Goal: Register for event/course

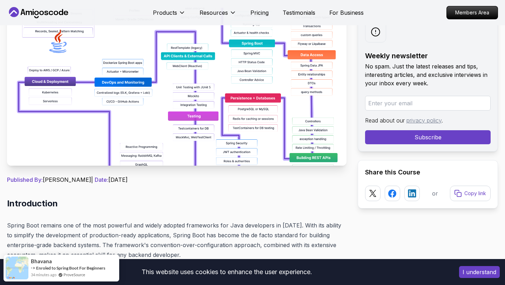
scroll to position [126, 0]
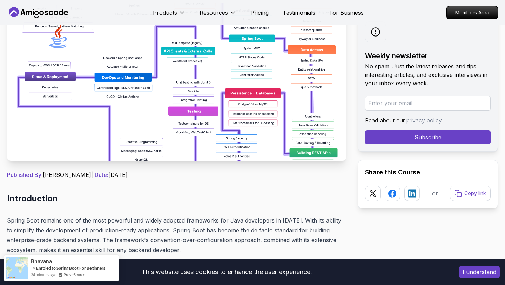
click at [260, 102] on img at bounding box center [177, 82] width 340 height 158
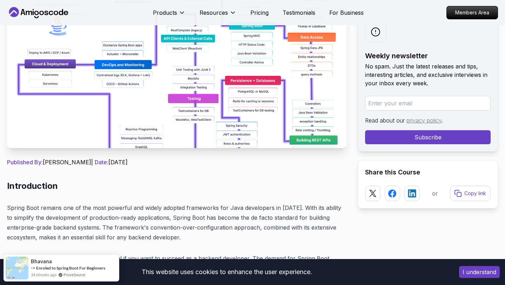
scroll to position [140, 0]
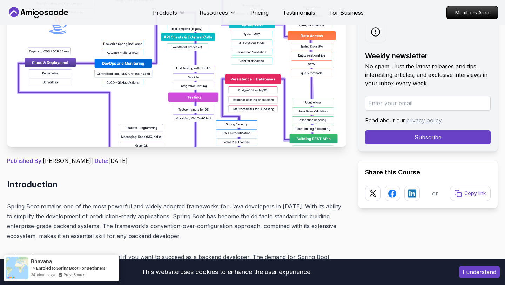
click at [477, 267] on button "I understand" at bounding box center [479, 272] width 41 height 12
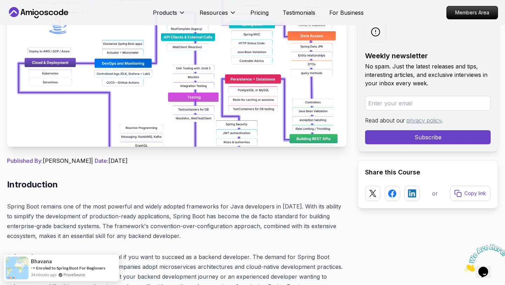
scroll to position [0, 0]
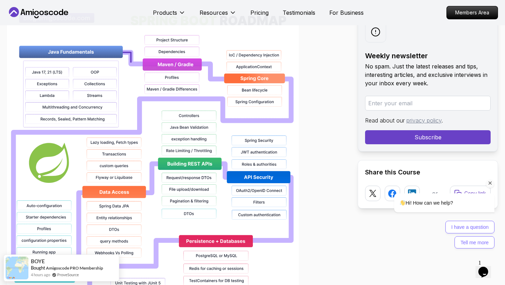
scroll to position [533, 0]
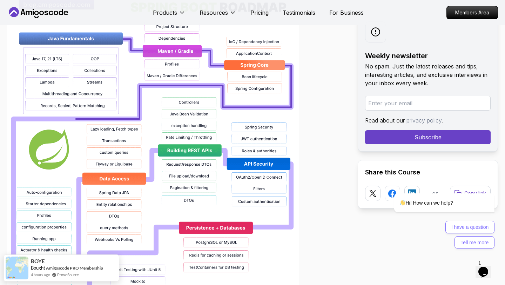
click at [188, 148] on img at bounding box center [153, 215] width 292 height 449
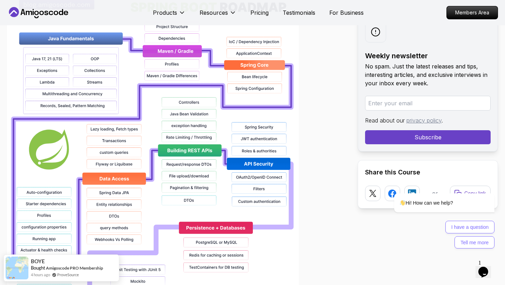
click at [188, 148] on img at bounding box center [153, 215] width 292 height 449
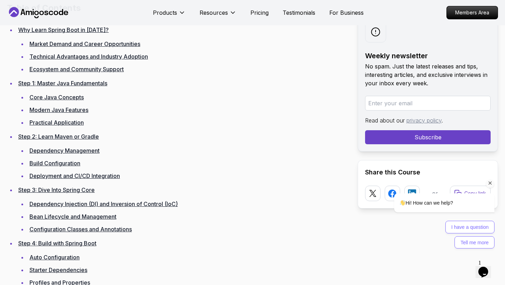
scroll to position [982, 0]
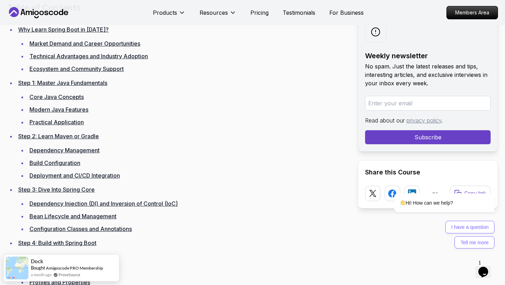
click at [51, 178] on link "Deployment and CI/CD Integration" at bounding box center [74, 175] width 91 height 7
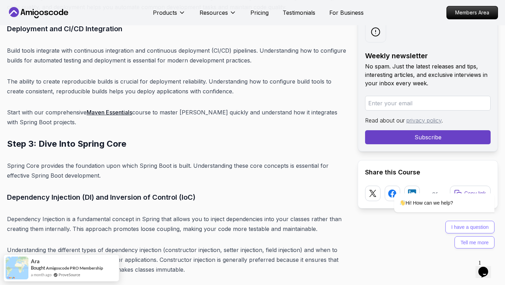
scroll to position [3126, 0]
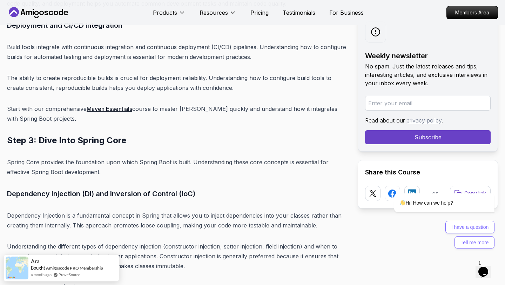
click at [106, 105] on link "Maven Essentials" at bounding box center [110, 108] width 46 height 7
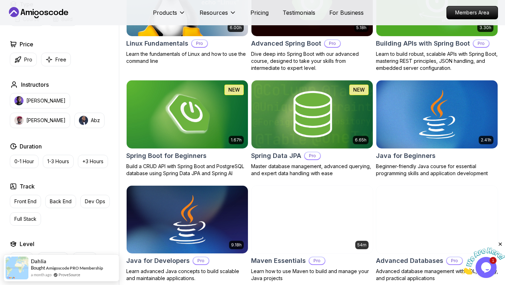
scroll to position [225, 0]
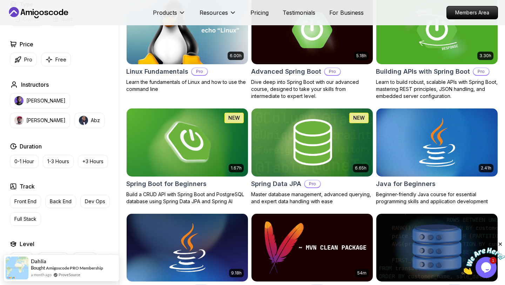
click at [187, 144] on img at bounding box center [186, 142] width 127 height 71
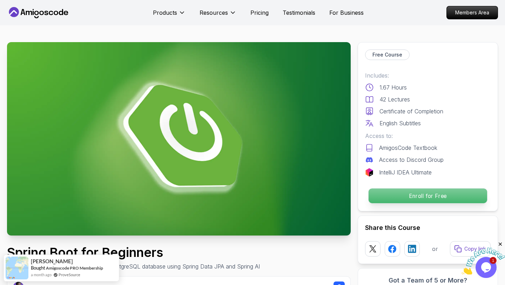
click at [416, 194] on p "Enroll for Free" at bounding box center [428, 195] width 119 height 15
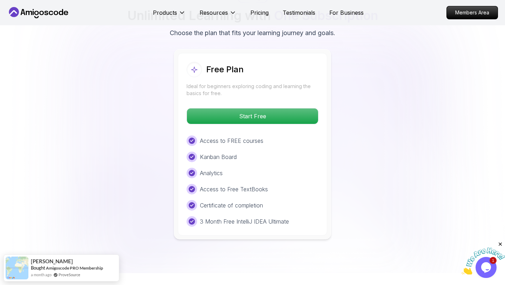
scroll to position [1448, 0]
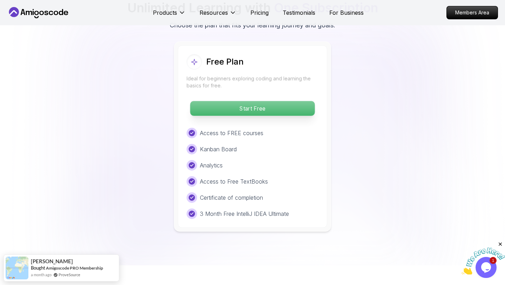
click at [241, 101] on p "Start Free" at bounding box center [252, 108] width 125 height 15
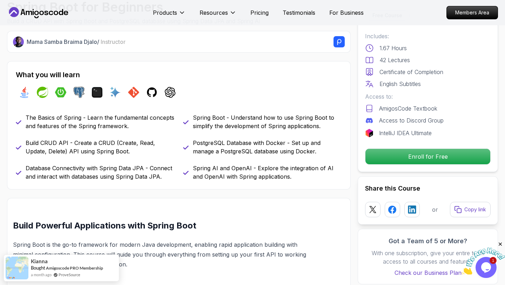
scroll to position [253, 0]
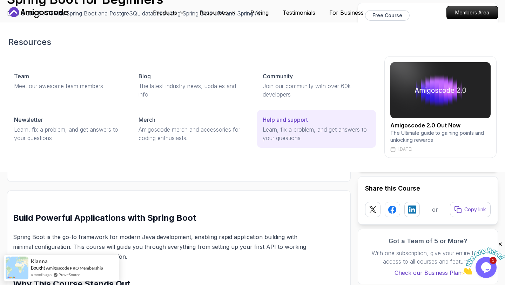
click at [280, 128] on p "Learn, fix a problem, and get answers to your questions" at bounding box center [317, 133] width 108 height 17
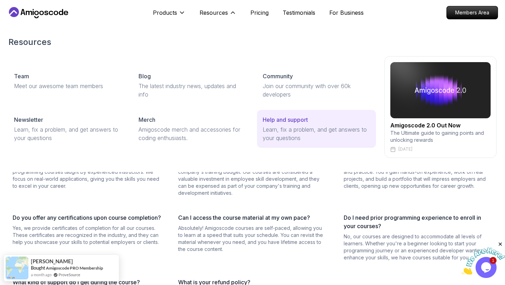
click at [293, 118] on p "Help and support" at bounding box center [285, 119] width 45 height 8
